Goal: Task Accomplishment & Management: Use online tool/utility

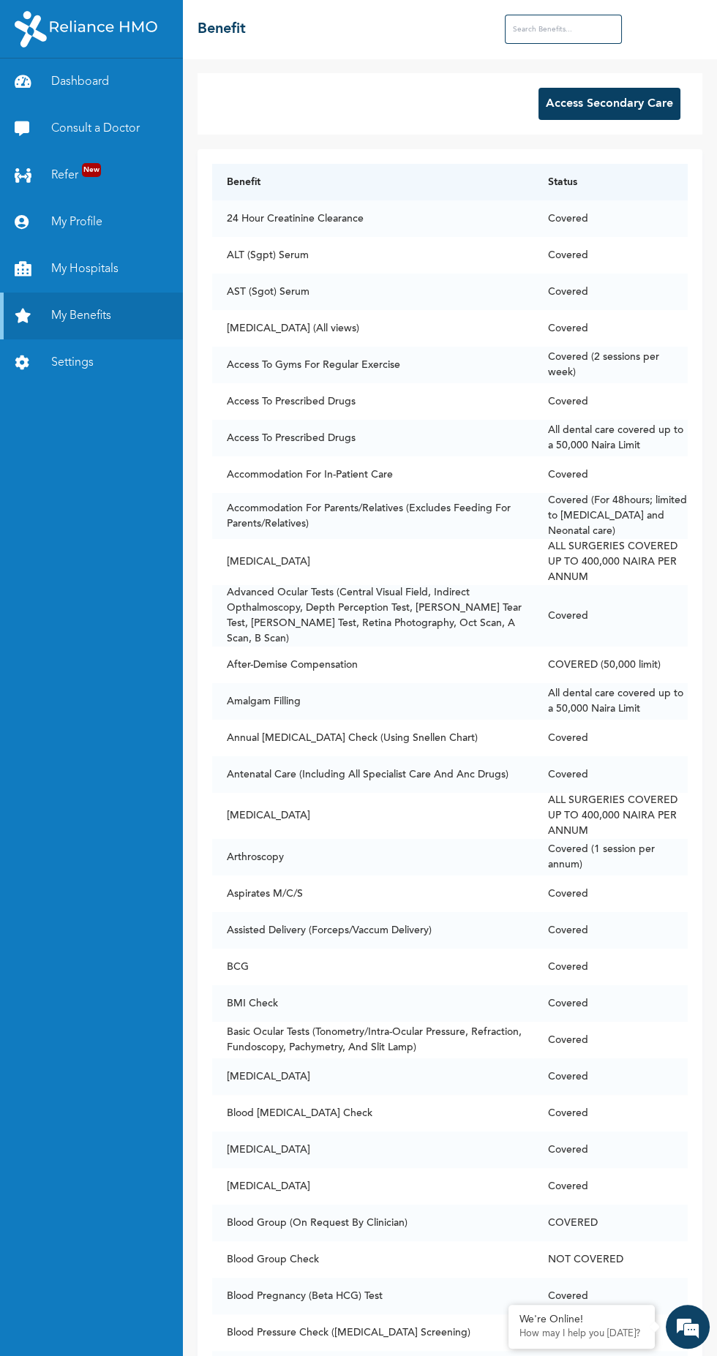
click at [614, 103] on button "Access Secondary Care" at bounding box center [609, 104] width 142 height 32
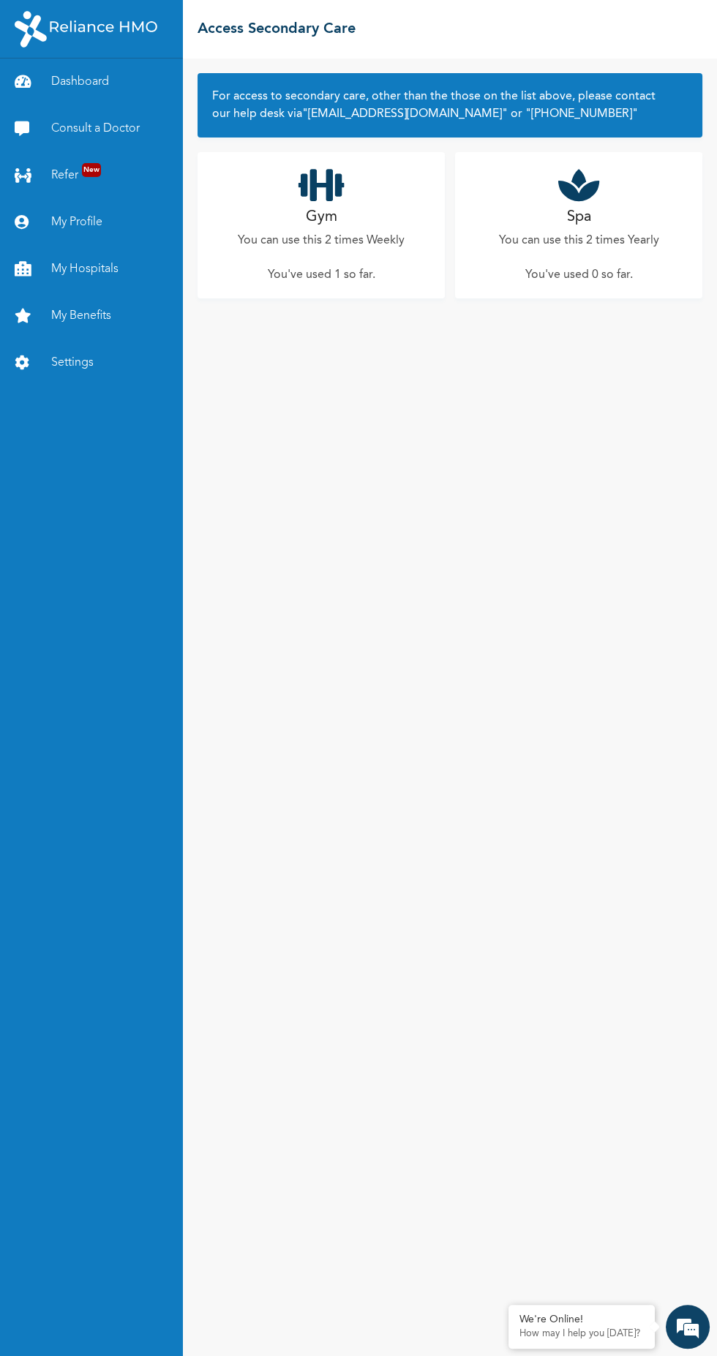
click at [263, 211] on div "Gym You can use this 2 times Weekly You've used 1 so far ." at bounding box center [320, 225] width 247 height 146
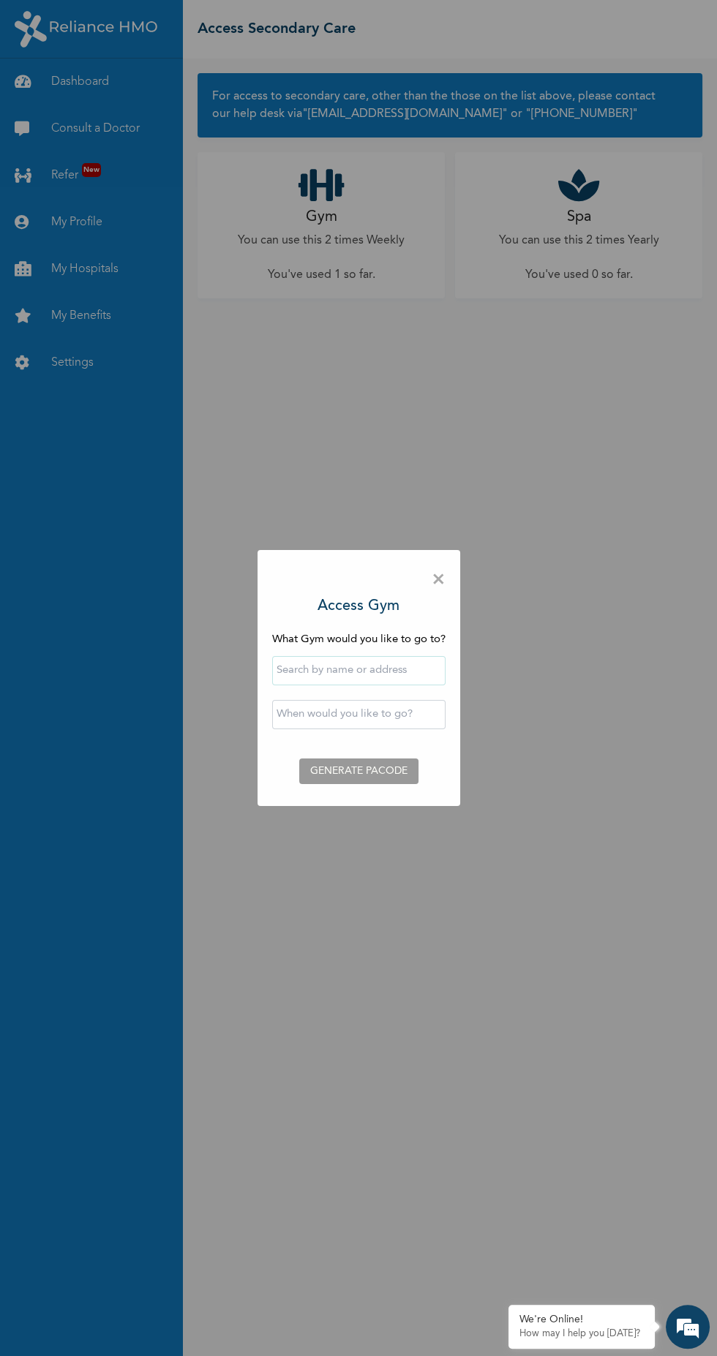
click at [417, 668] on input "text" at bounding box center [358, 670] width 173 height 29
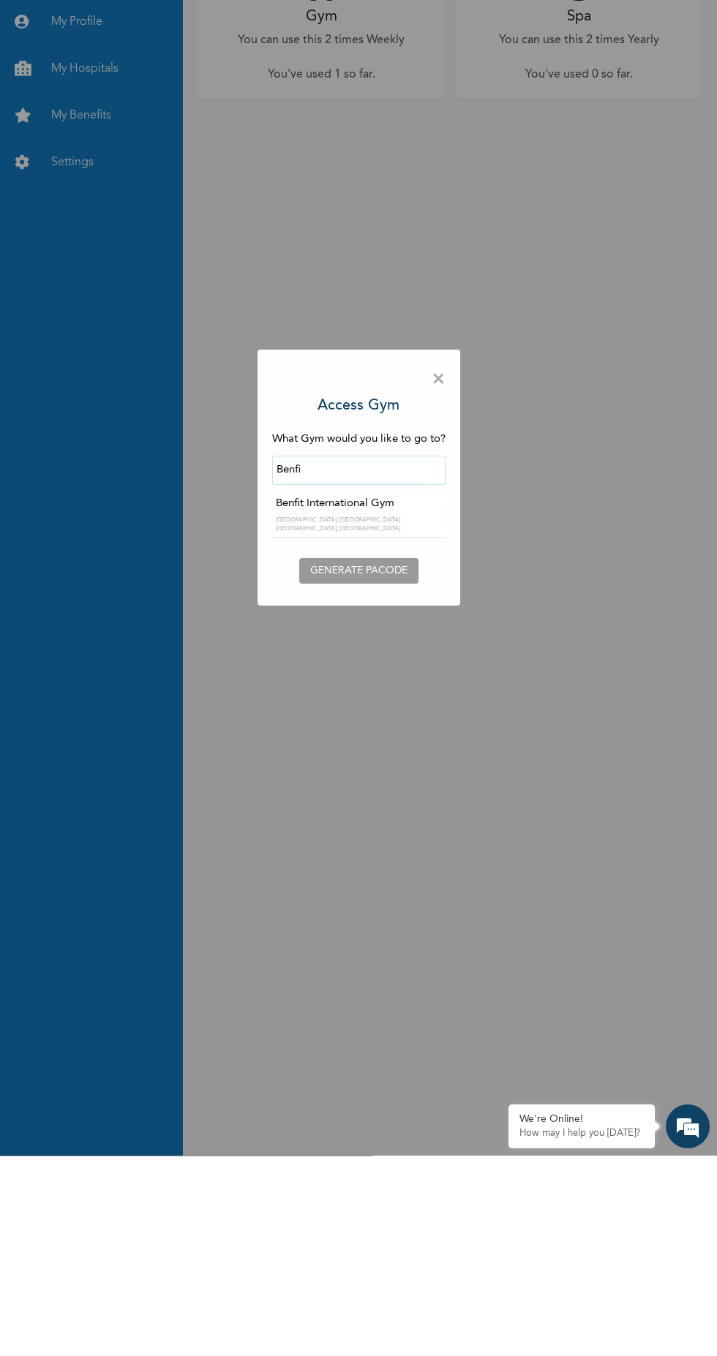
type input "Benfit International Gym"
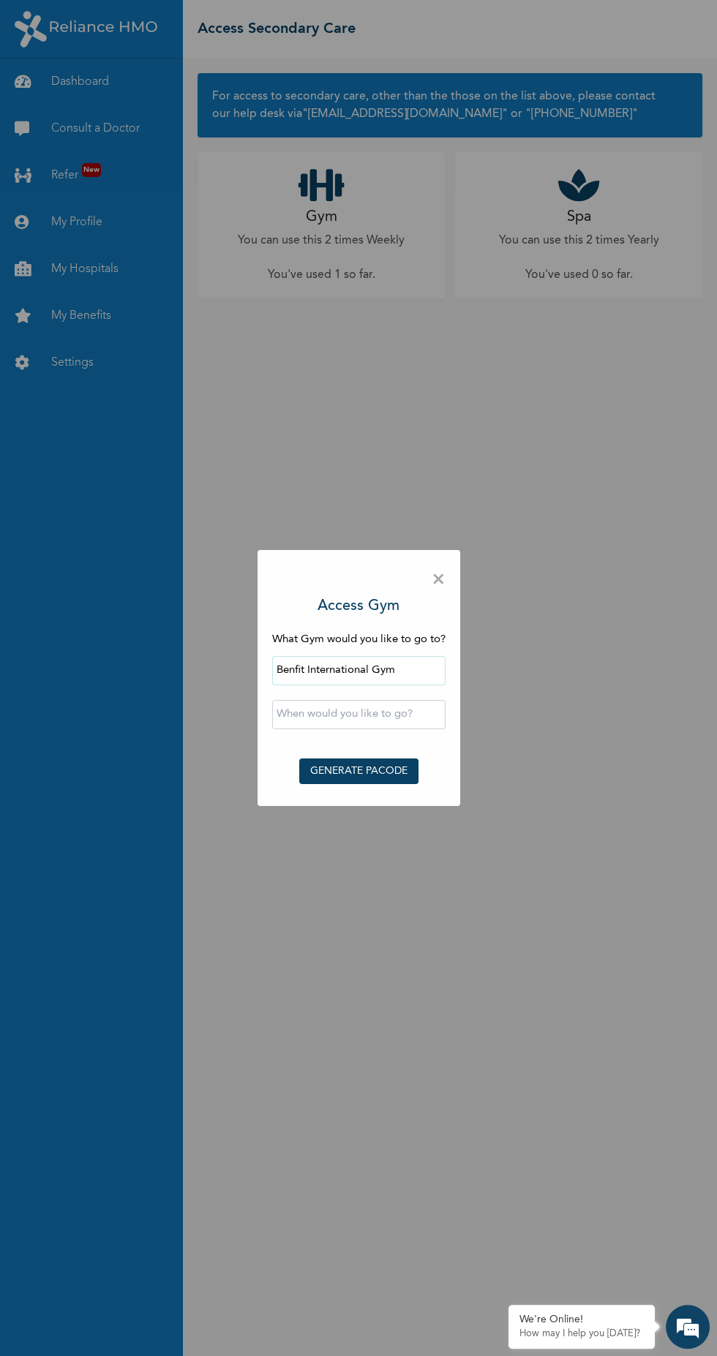
click at [400, 718] on input "text" at bounding box center [358, 714] width 173 height 29
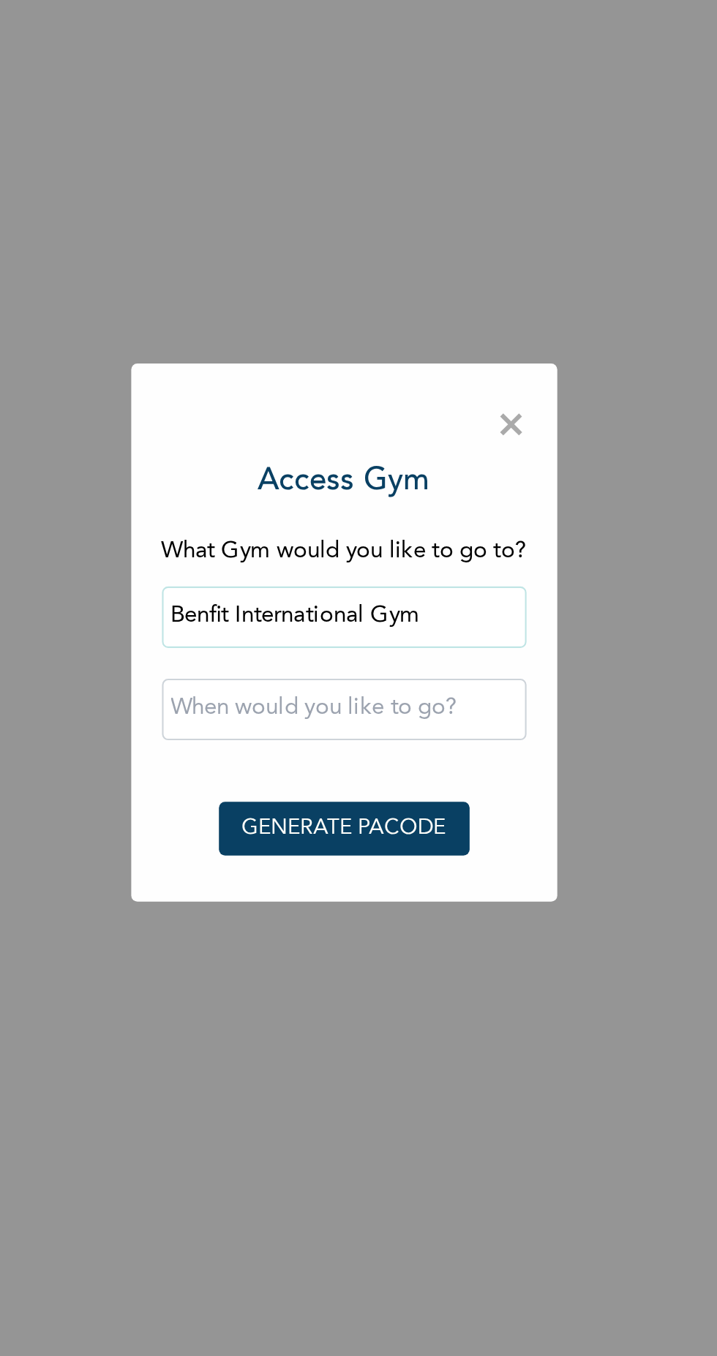
click at [409, 708] on input "text" at bounding box center [358, 714] width 173 height 29
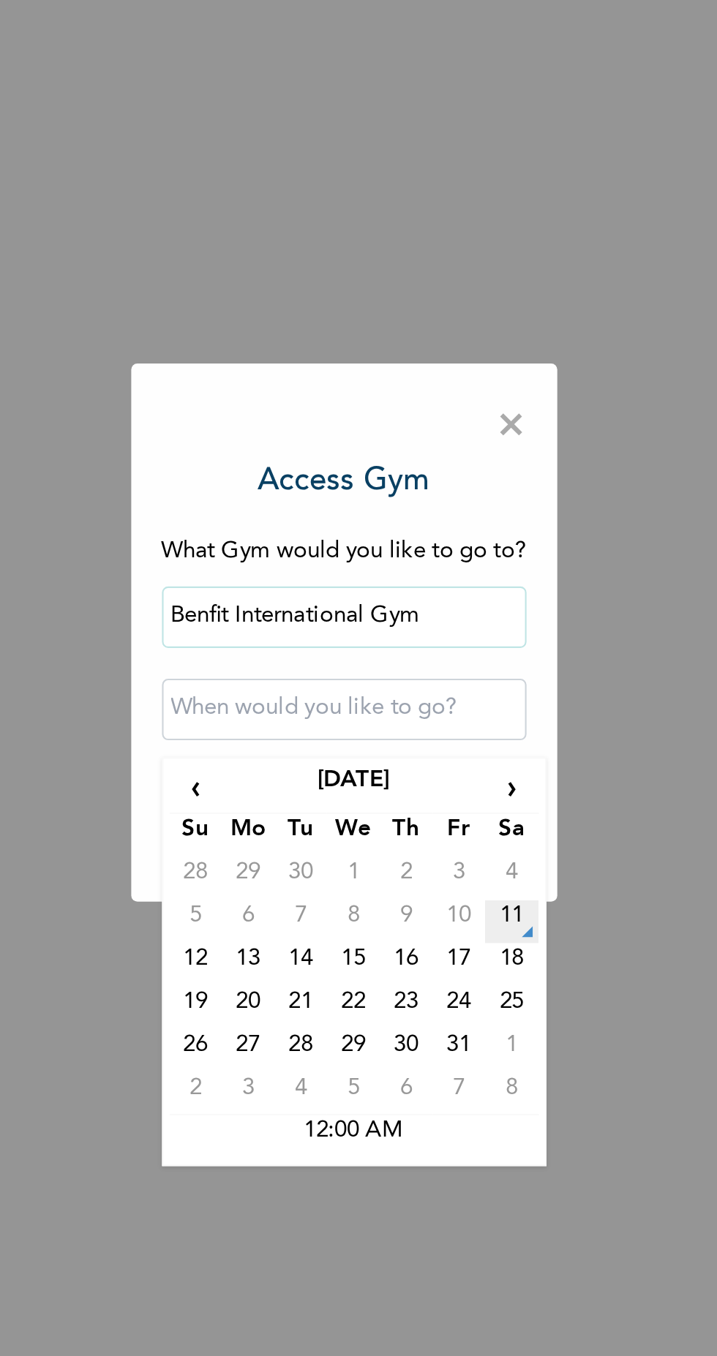
click at [442, 812] on td "11" at bounding box center [438, 815] width 25 height 20
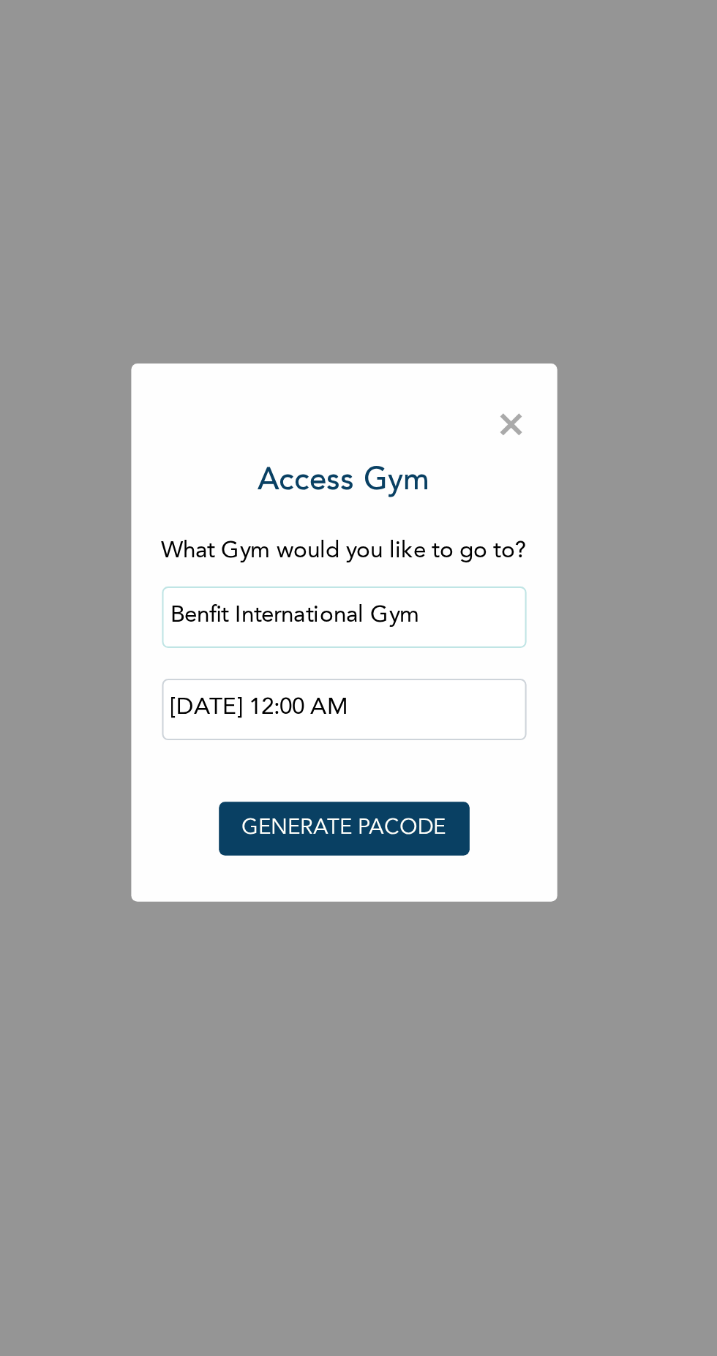
click at [382, 712] on input "[DATE] 12:00 AM" at bounding box center [358, 714] width 173 height 29
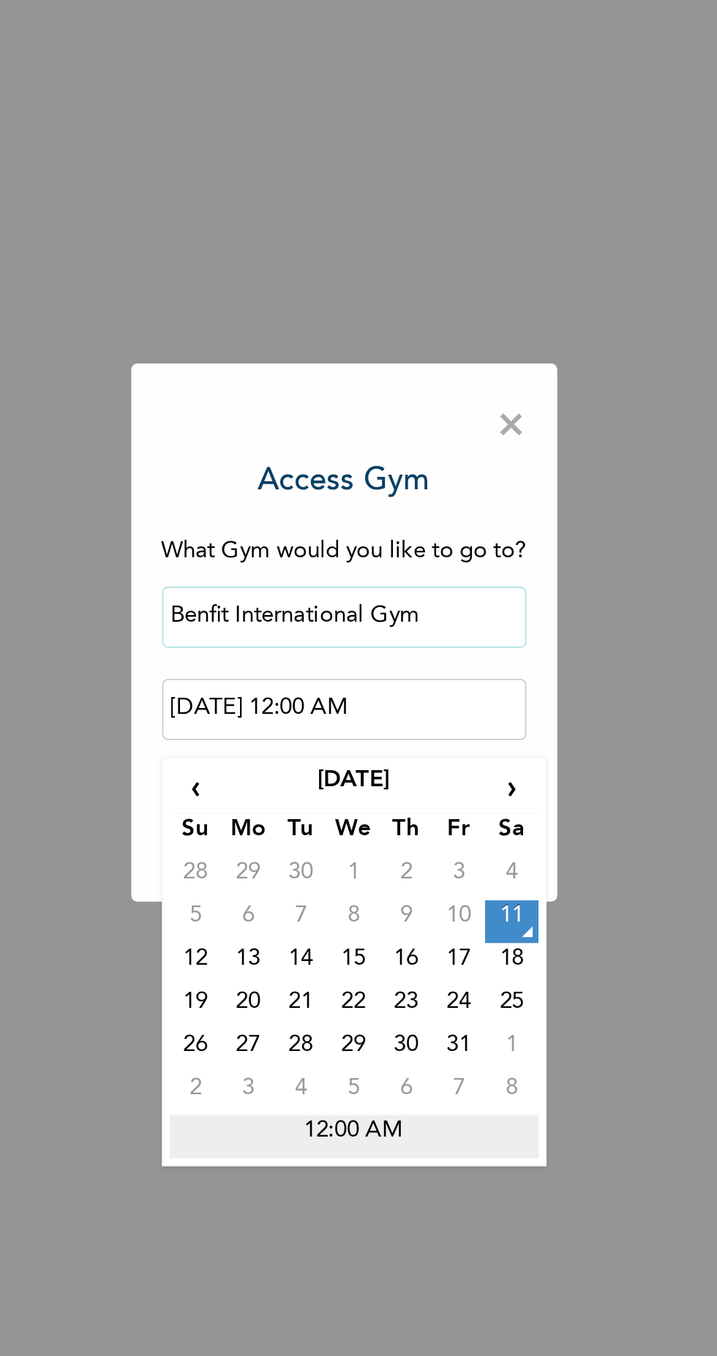
click at [372, 913] on td "12:00 AM" at bounding box center [364, 918] width 176 height 20
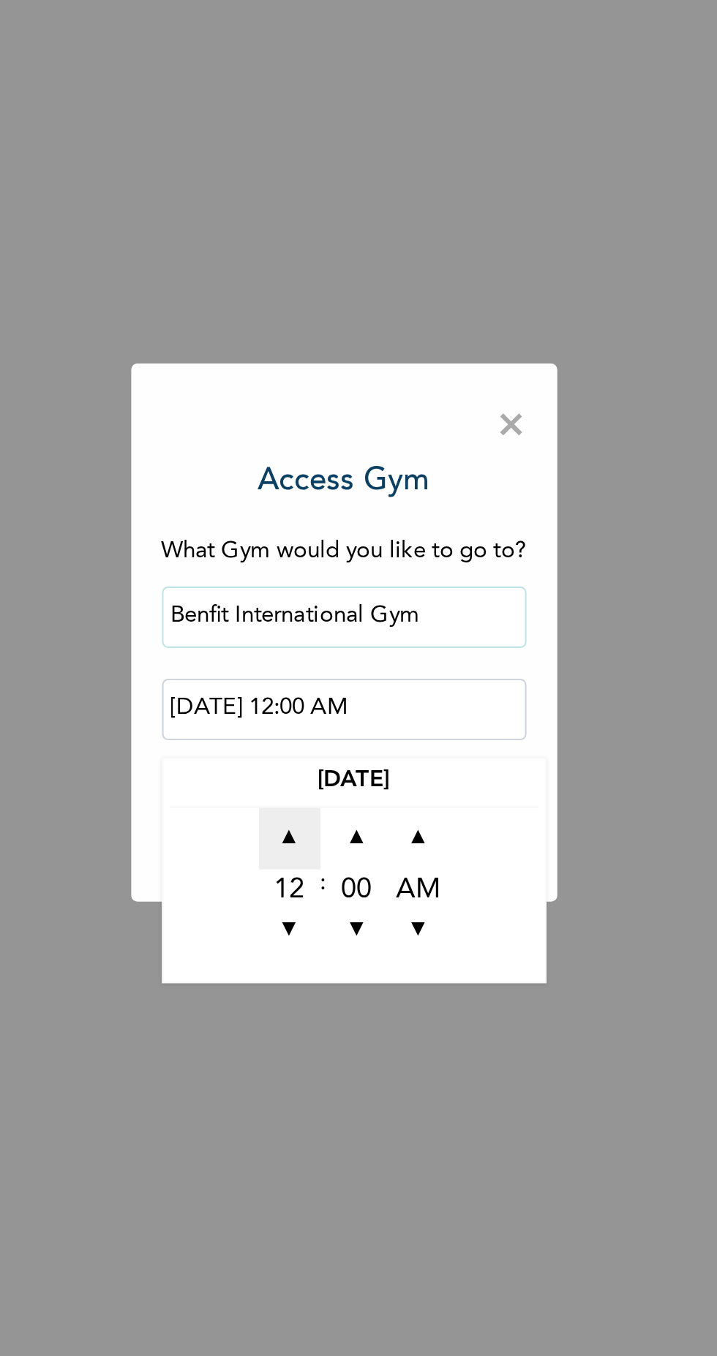
click at [328, 775] on span "▲" at bounding box center [332, 775] width 29 height 29
click at [331, 778] on span "▲" at bounding box center [332, 775] width 29 height 29
click at [336, 778] on span "▲" at bounding box center [332, 775] width 29 height 29
click at [333, 776] on span "▲" at bounding box center [332, 775] width 29 height 29
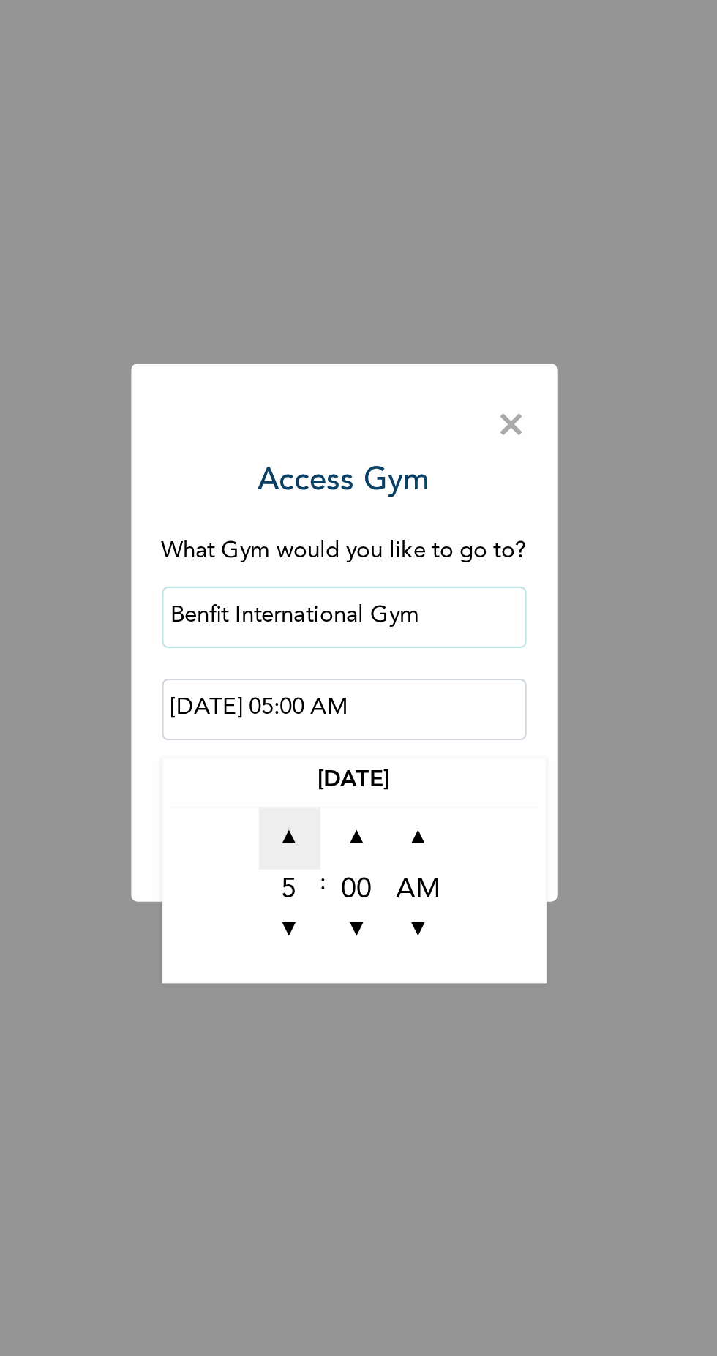
click at [336, 774] on span "▲" at bounding box center [332, 775] width 29 height 29
click at [334, 773] on span "▲" at bounding box center [332, 775] width 29 height 29
click at [337, 815] on span "▼" at bounding box center [332, 819] width 29 height 29
click at [330, 772] on span "▲" at bounding box center [332, 775] width 29 height 29
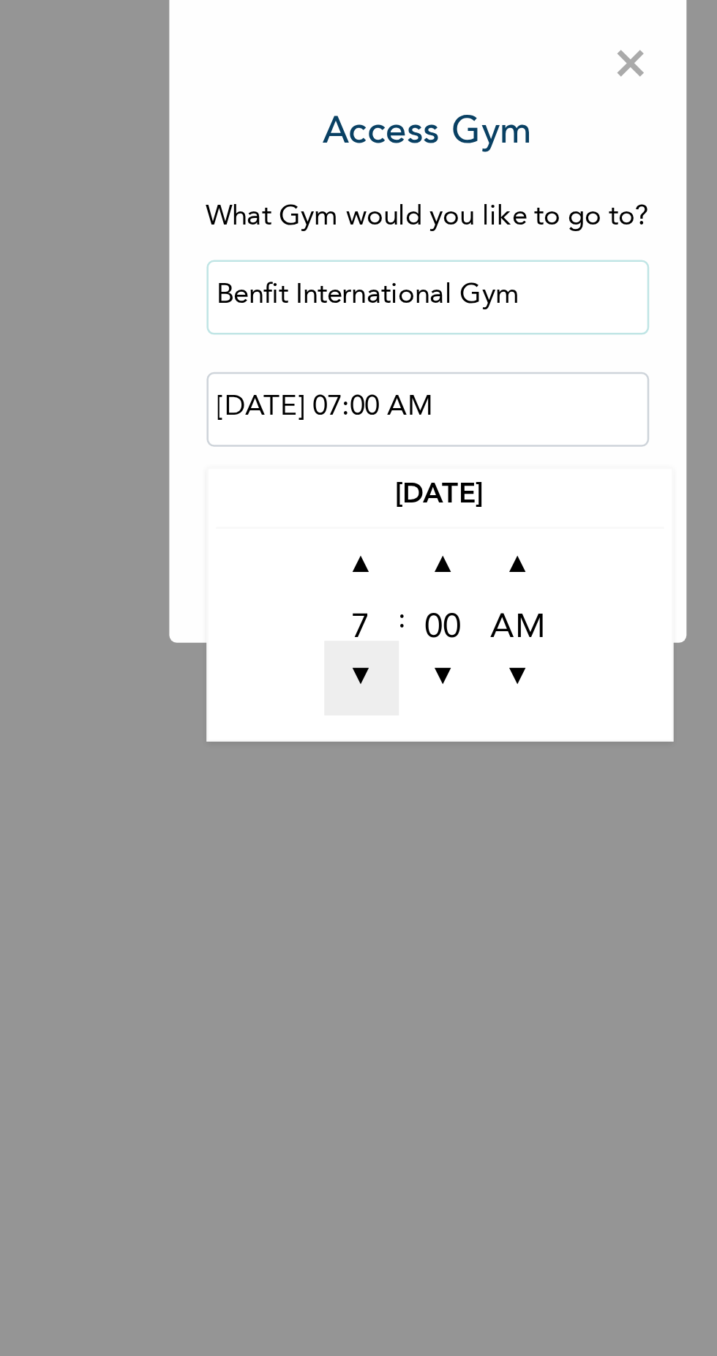
click at [331, 812] on span "▼" at bounding box center [332, 819] width 29 height 29
click at [331, 815] on span "▼" at bounding box center [332, 819] width 29 height 29
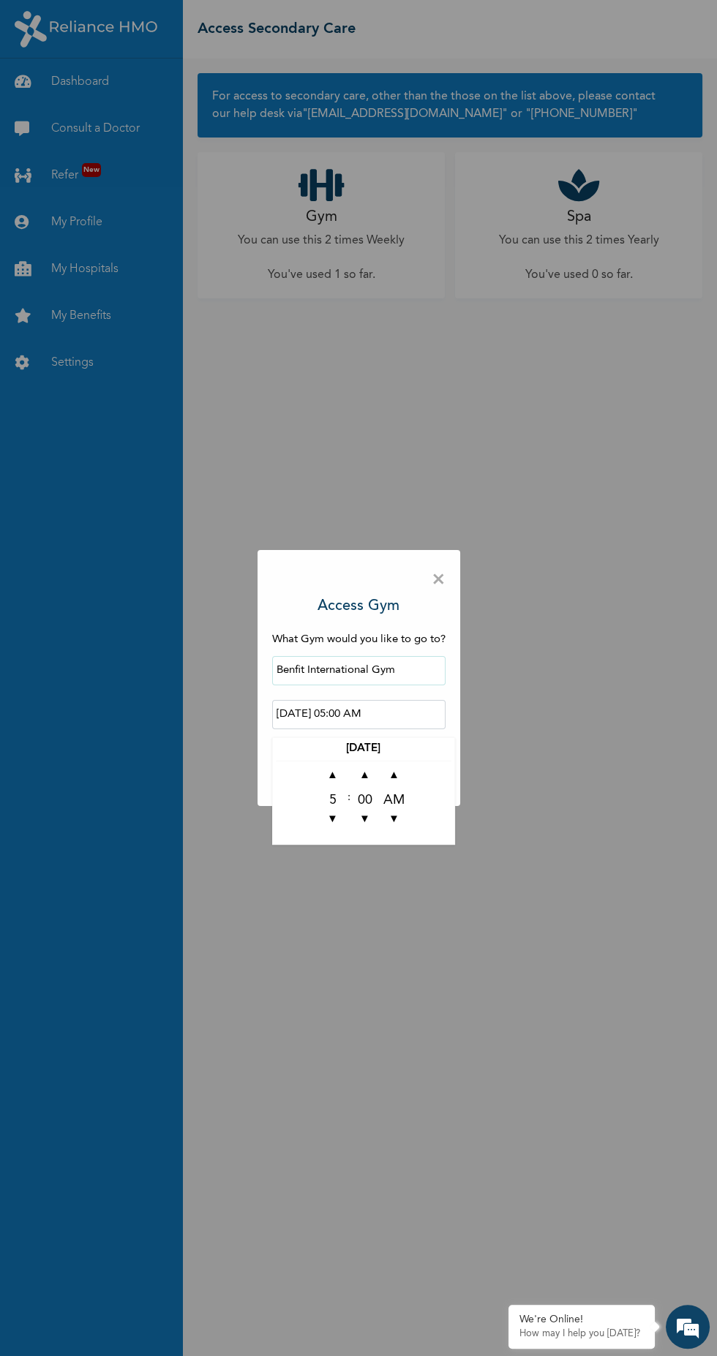
click at [409, 707] on input "[DATE] 05:00 AM" at bounding box center [358, 714] width 173 height 29
click at [363, 775] on span "▲" at bounding box center [364, 775] width 29 height 29
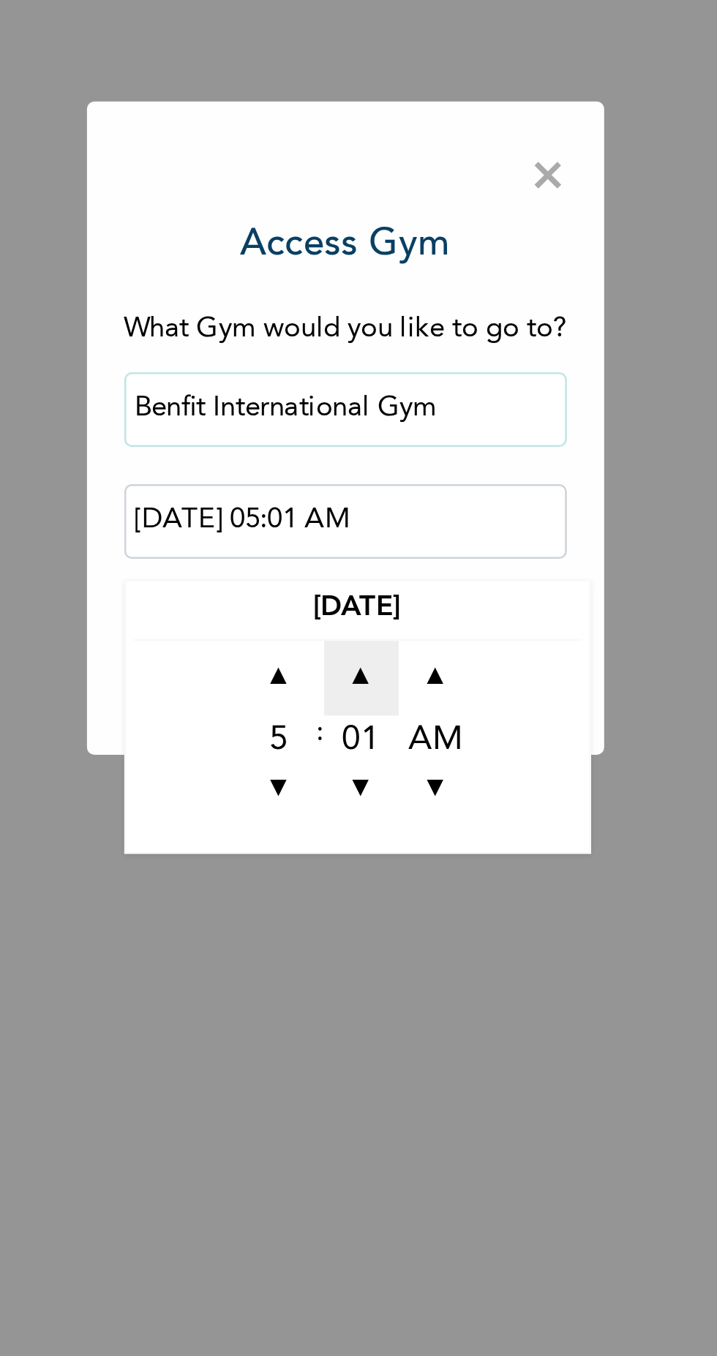
click at [364, 774] on span "▲" at bounding box center [364, 775] width 29 height 29
click at [362, 777] on span "▲" at bounding box center [364, 775] width 29 height 29
click at [363, 777] on span "▲" at bounding box center [364, 775] width 29 height 29
click at [361, 777] on span "▲" at bounding box center [364, 775] width 29 height 29
click at [363, 774] on span "▲" at bounding box center [364, 775] width 29 height 29
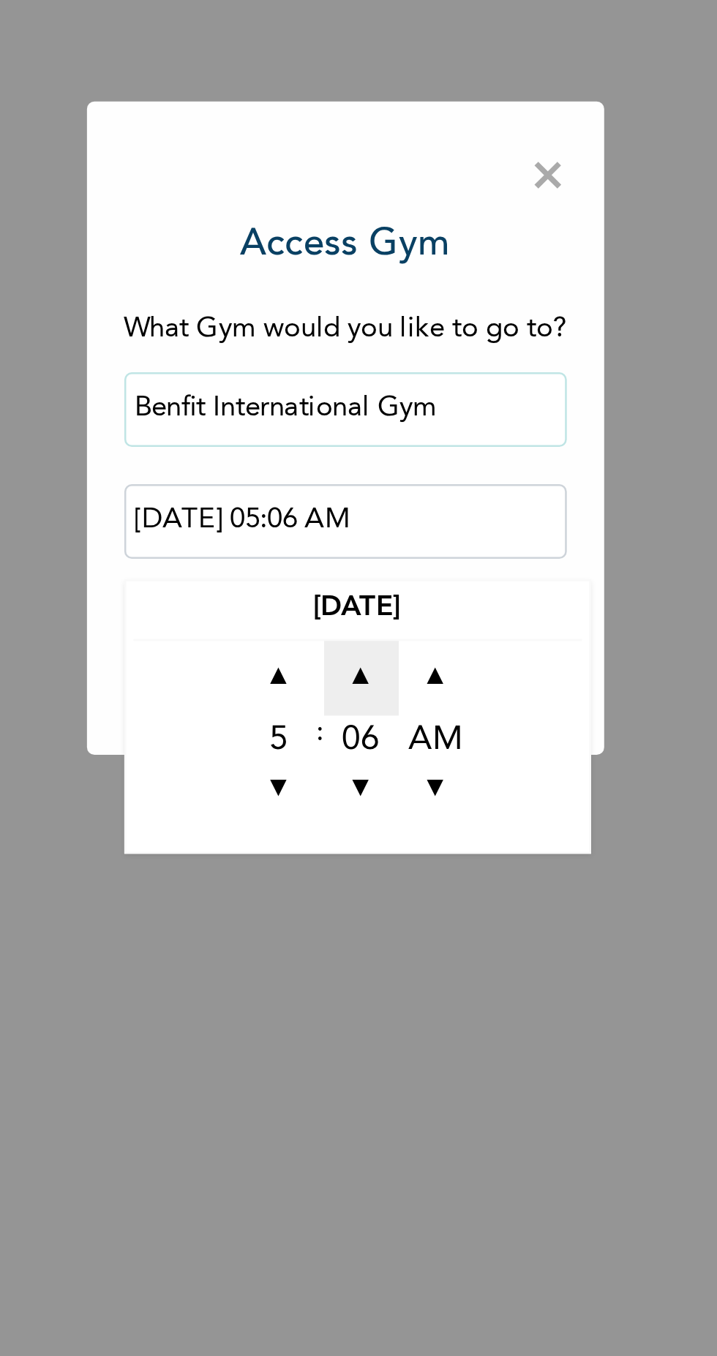
click at [367, 774] on span "▲" at bounding box center [364, 775] width 29 height 29
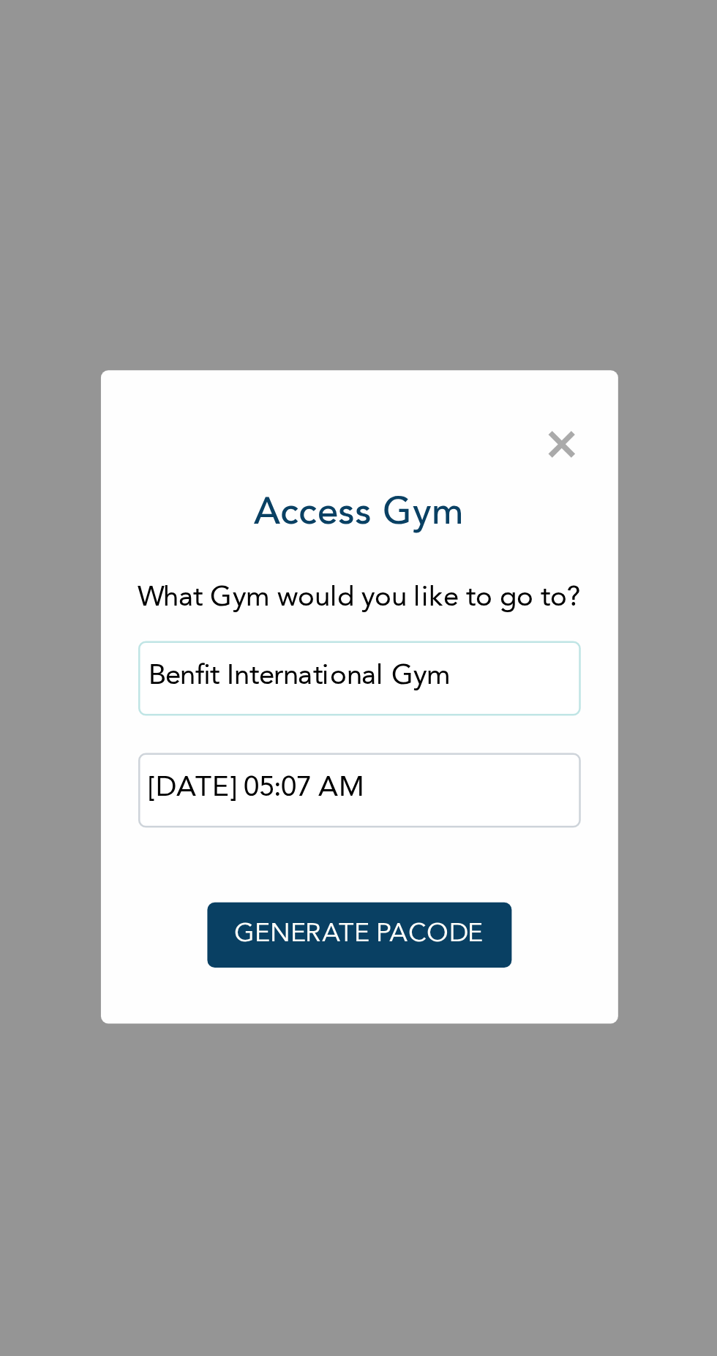
click at [418, 715] on input "[DATE] 05:07 AM" at bounding box center [358, 714] width 173 height 29
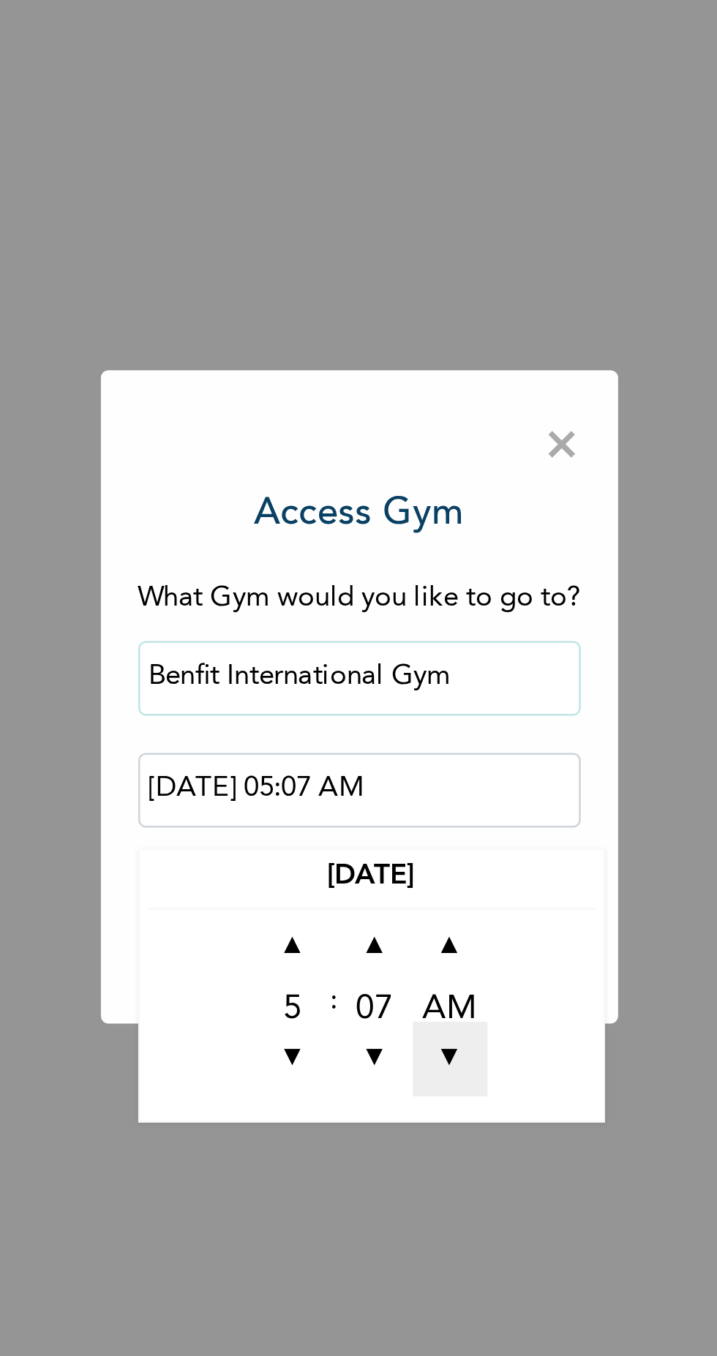
click at [399, 814] on span "▼" at bounding box center [394, 819] width 29 height 29
click at [364, 775] on span "▲" at bounding box center [364, 775] width 29 height 29
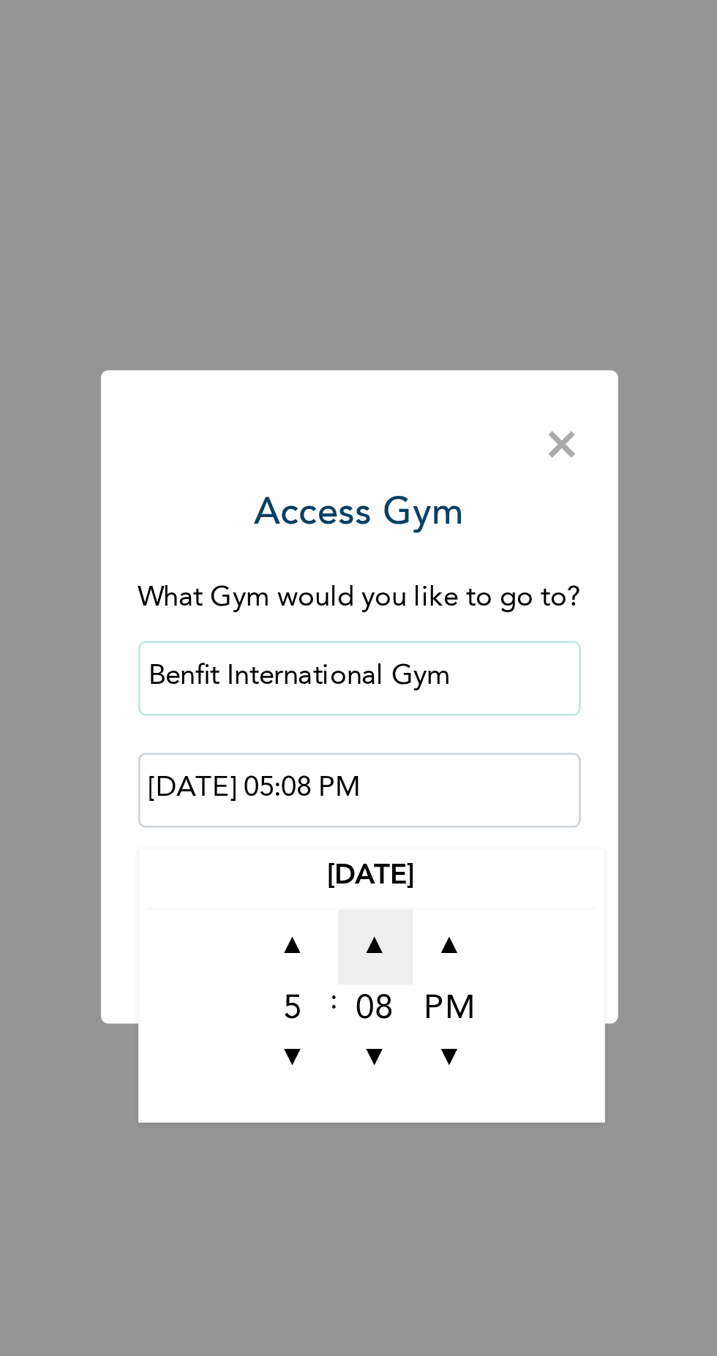
click at [363, 777] on span "▲" at bounding box center [364, 775] width 29 height 29
click at [367, 777] on span "▲" at bounding box center [364, 775] width 29 height 29
click at [368, 777] on span "▲" at bounding box center [364, 775] width 29 height 29
click at [367, 778] on span "▲" at bounding box center [364, 775] width 29 height 29
click at [363, 779] on span "▲" at bounding box center [364, 775] width 29 height 29
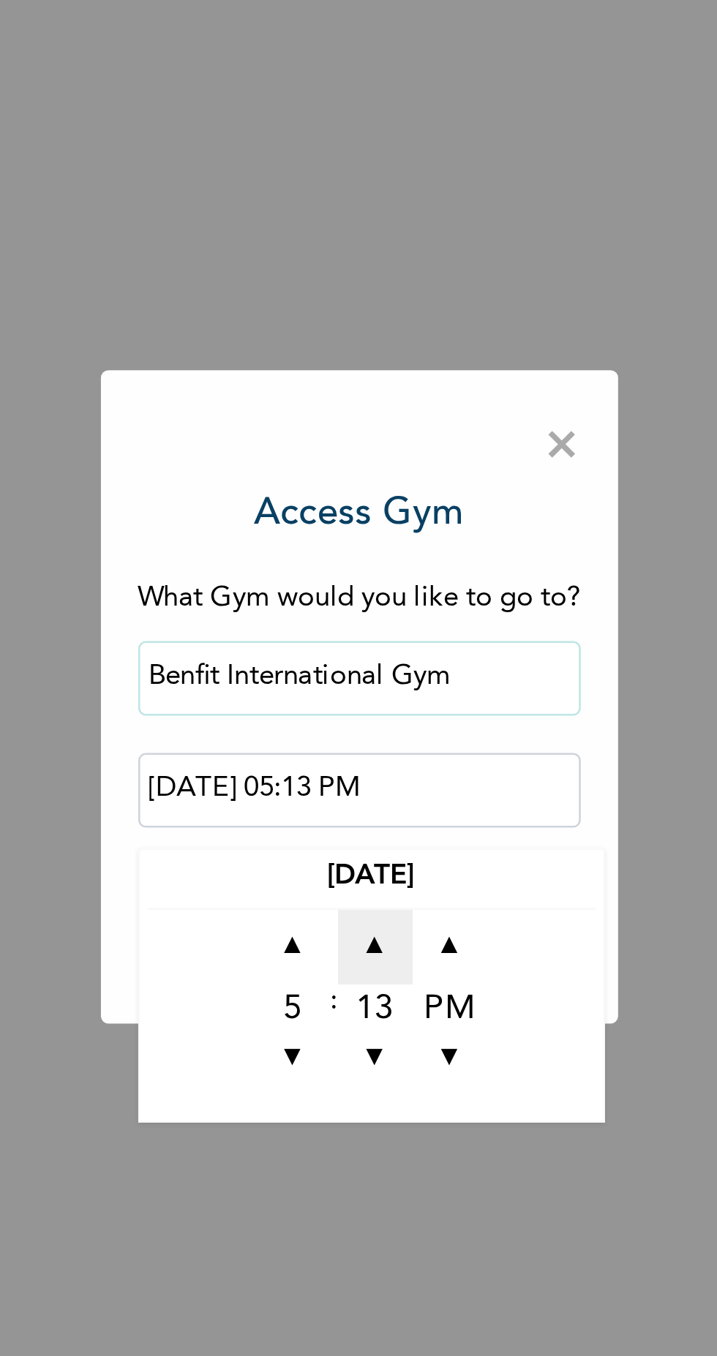
click at [364, 774] on span "▲" at bounding box center [364, 775] width 29 height 29
click at [364, 776] on span "▲" at bounding box center [364, 775] width 29 height 29
type input "[DATE] 05:15 PM"
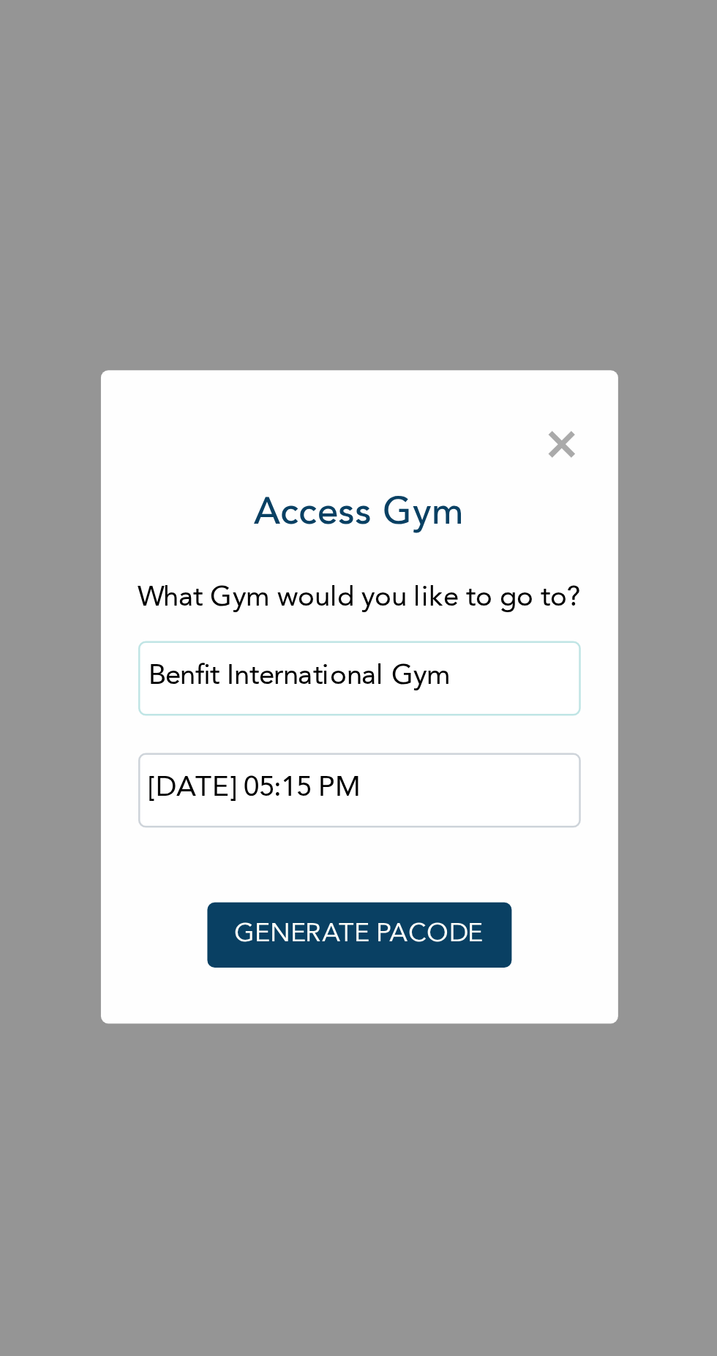
click at [434, 853] on div "× Access Gym What Gym would you like to go to? Benfit International Gym [DATE] …" at bounding box center [358, 678] width 717 height 1356
click at [401, 771] on button "GENERATE PACODE" at bounding box center [358, 771] width 119 height 26
